Goal: Task Accomplishment & Management: Use online tool/utility

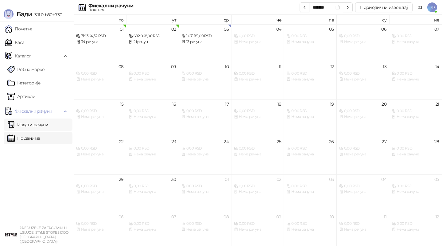
click at [37, 125] on link "Издати рачуни" at bounding box center [27, 125] width 41 height 12
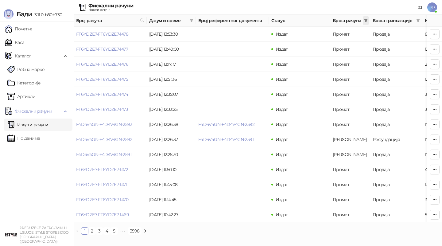
click at [367, 20] on icon "filter" at bounding box center [366, 20] width 3 height 3
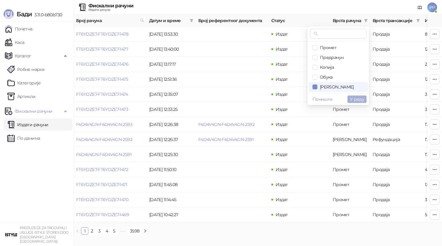
click at [360, 98] on span "У реду" at bounding box center [357, 99] width 14 height 6
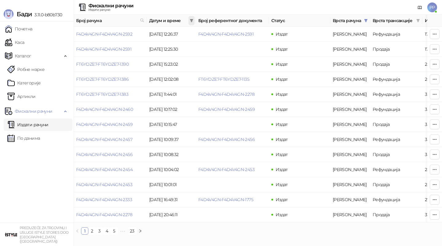
click at [193, 18] on span at bounding box center [192, 20] width 6 height 9
click at [139, 34] on input at bounding box center [135, 33] width 26 height 7
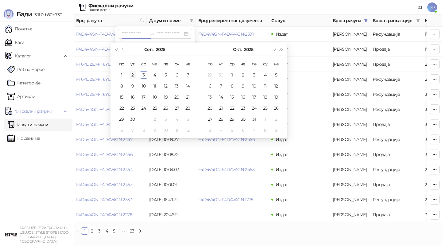
type input "**********"
click at [123, 47] on button "Претходни месец (PageUp)" at bounding box center [123, 49] width 7 height 12
type input "**********"
click at [143, 118] on div "27" at bounding box center [143, 119] width 7 height 7
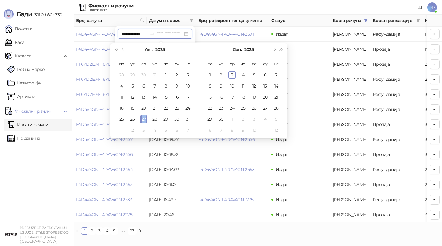
type input "**********"
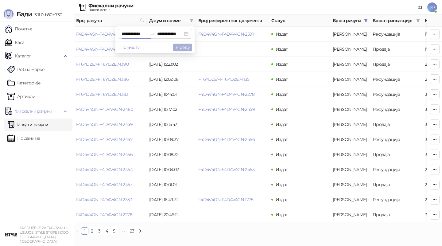
click at [181, 47] on button "У реду" at bounding box center [182, 47] width 19 height 7
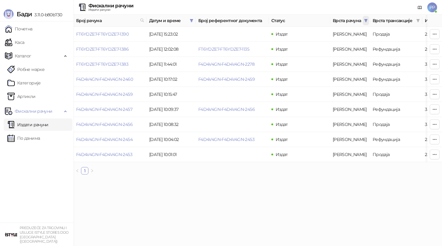
click at [368, 20] on icon "filter" at bounding box center [366, 21] width 4 height 4
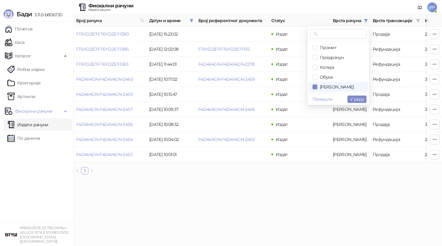
click at [390, 20] on span "Врста трансакције" at bounding box center [393, 20] width 41 height 7
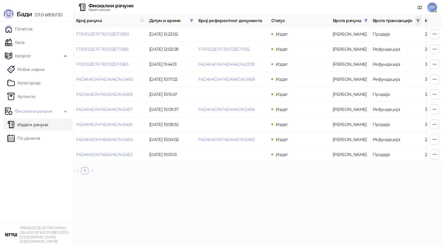
click at [418, 20] on icon "filter" at bounding box center [418, 20] width 3 height 3
click at [379, 47] on span "Продаја" at bounding box center [380, 48] width 20 height 6
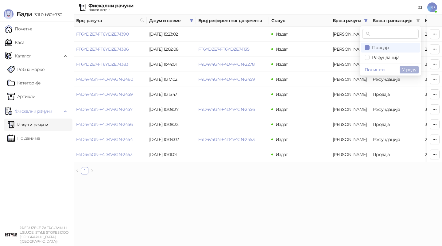
click at [402, 70] on button "У реду" at bounding box center [409, 69] width 19 height 7
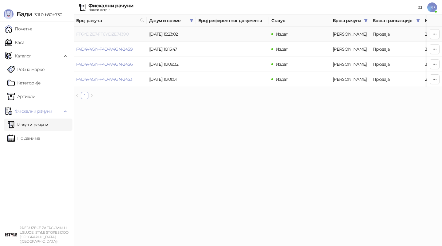
click at [99, 33] on link "FT6YDZE7-FT6YDZE7-1390" at bounding box center [102, 34] width 53 height 6
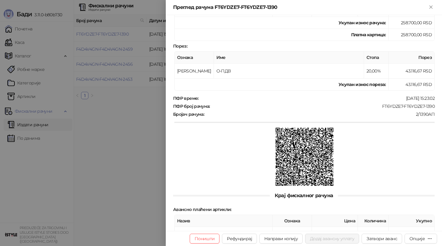
scroll to position [180, 0]
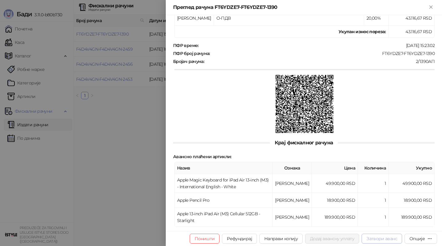
click at [387, 239] on button "Затвори аванс" at bounding box center [382, 239] width 41 height 10
type input "**********"
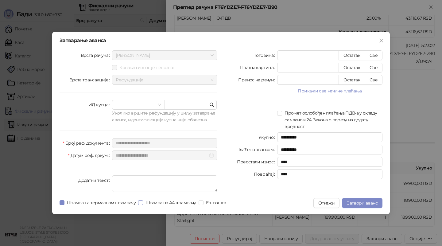
click at [162, 201] on span "Штампа на А4 штампачу" at bounding box center [171, 202] width 56 height 7
click at [354, 202] on span "Затвори аванс" at bounding box center [362, 203] width 31 height 6
